Goal: Task Accomplishment & Management: Manage account settings

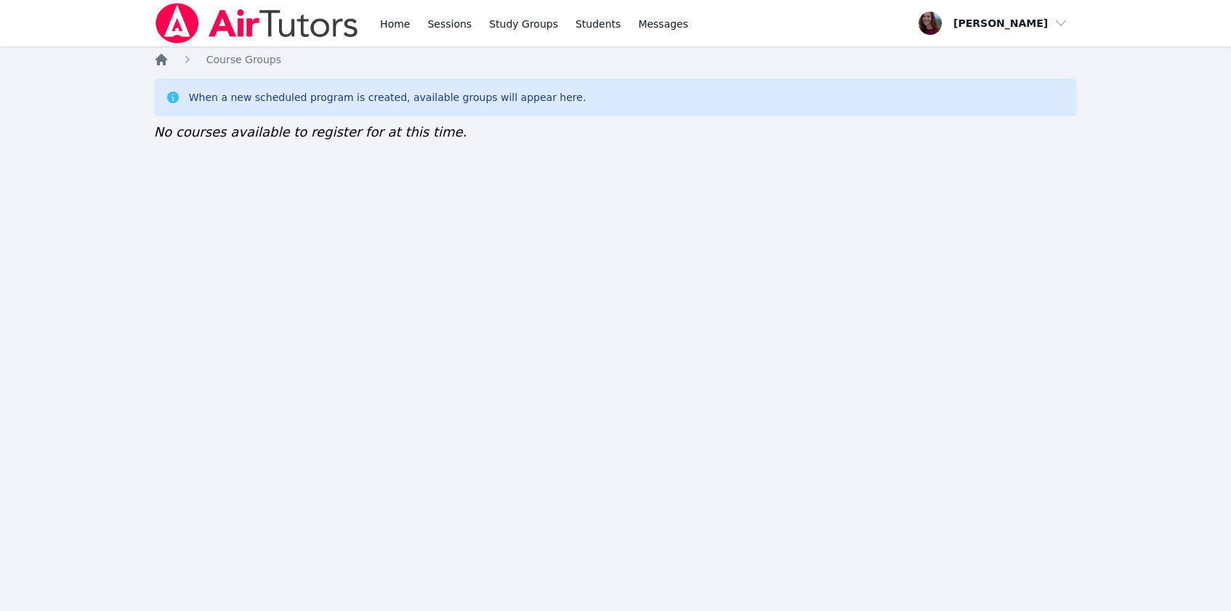
click at [165, 60] on icon "Breadcrumb" at bounding box center [162, 60] width 12 height 12
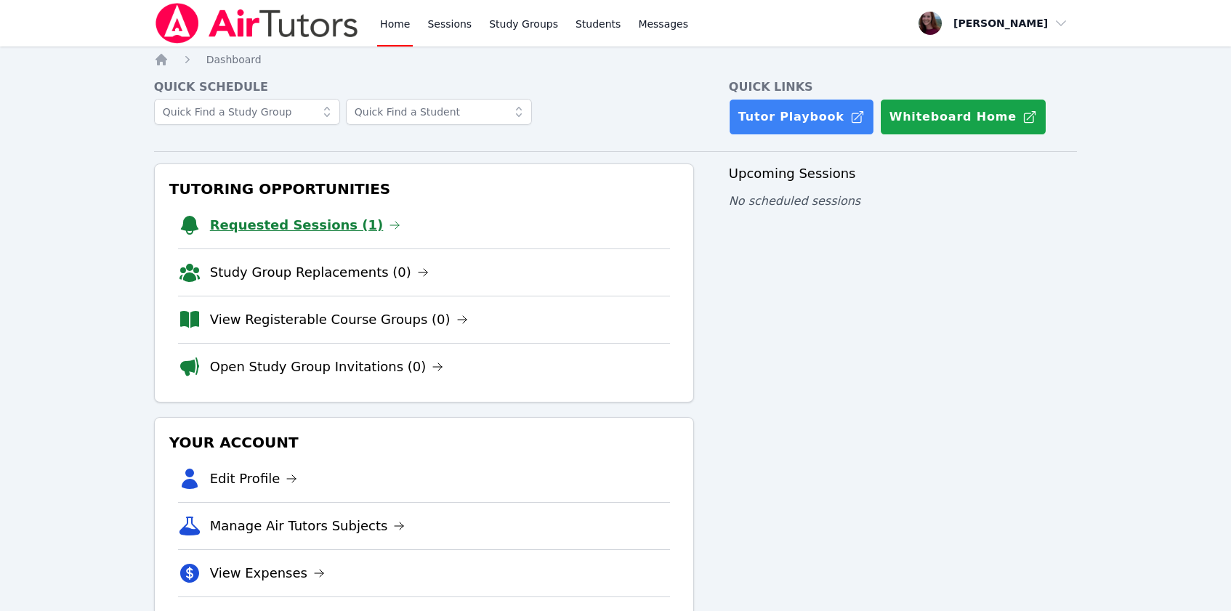
click at [310, 217] on link "Requested Sessions (1)" at bounding box center [305, 225] width 191 height 20
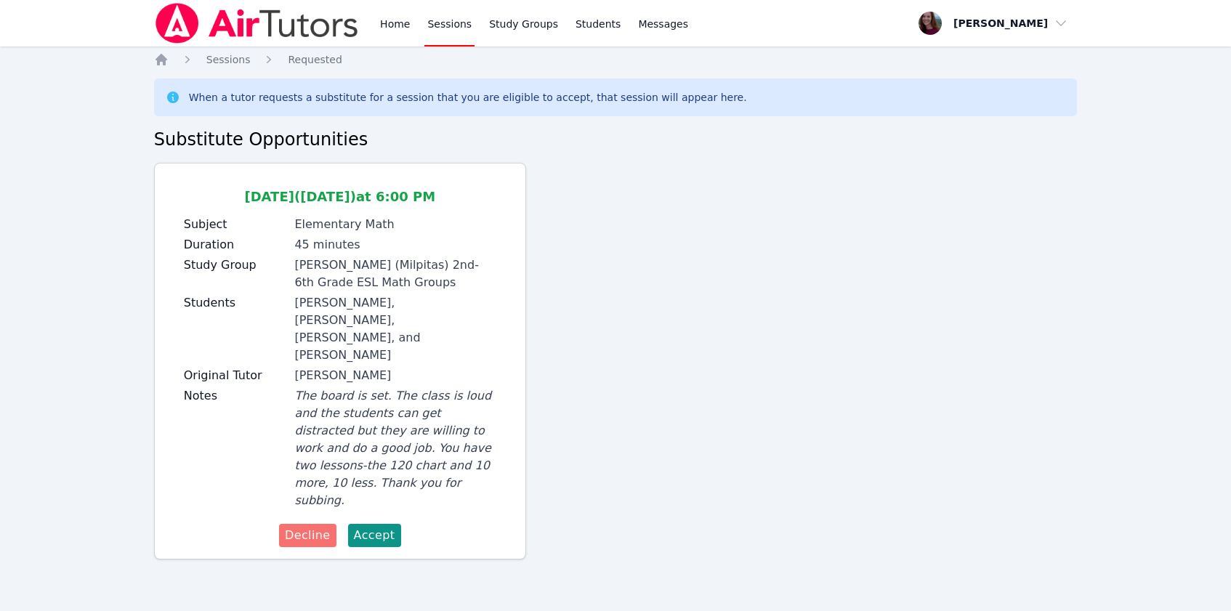
click at [315, 527] on span "Decline" at bounding box center [308, 535] width 46 height 17
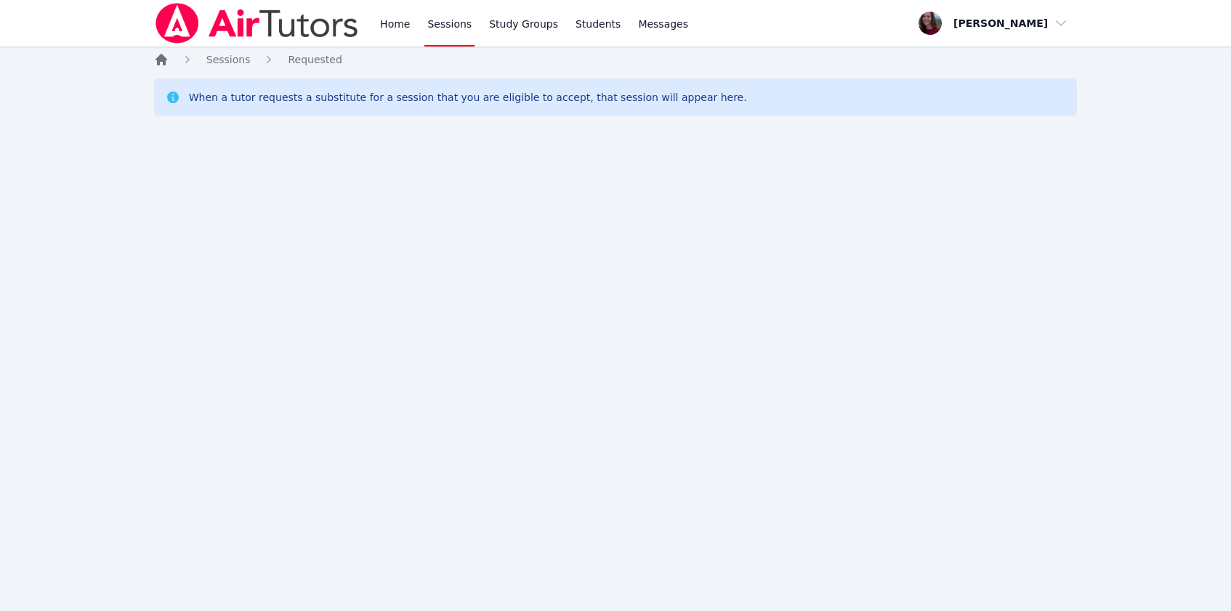
click at [165, 60] on icon "Breadcrumb" at bounding box center [162, 60] width 12 height 12
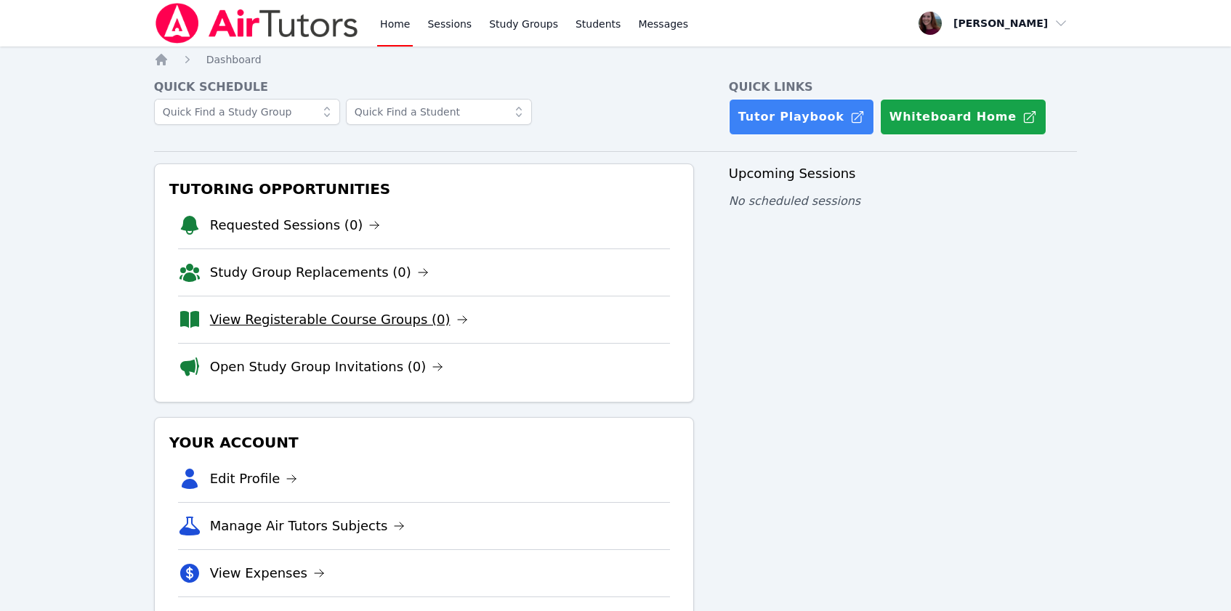
click at [313, 327] on link "View Registerable Course Groups (0)" at bounding box center [339, 320] width 258 height 20
